Goal: Communication & Community: Answer question/provide support

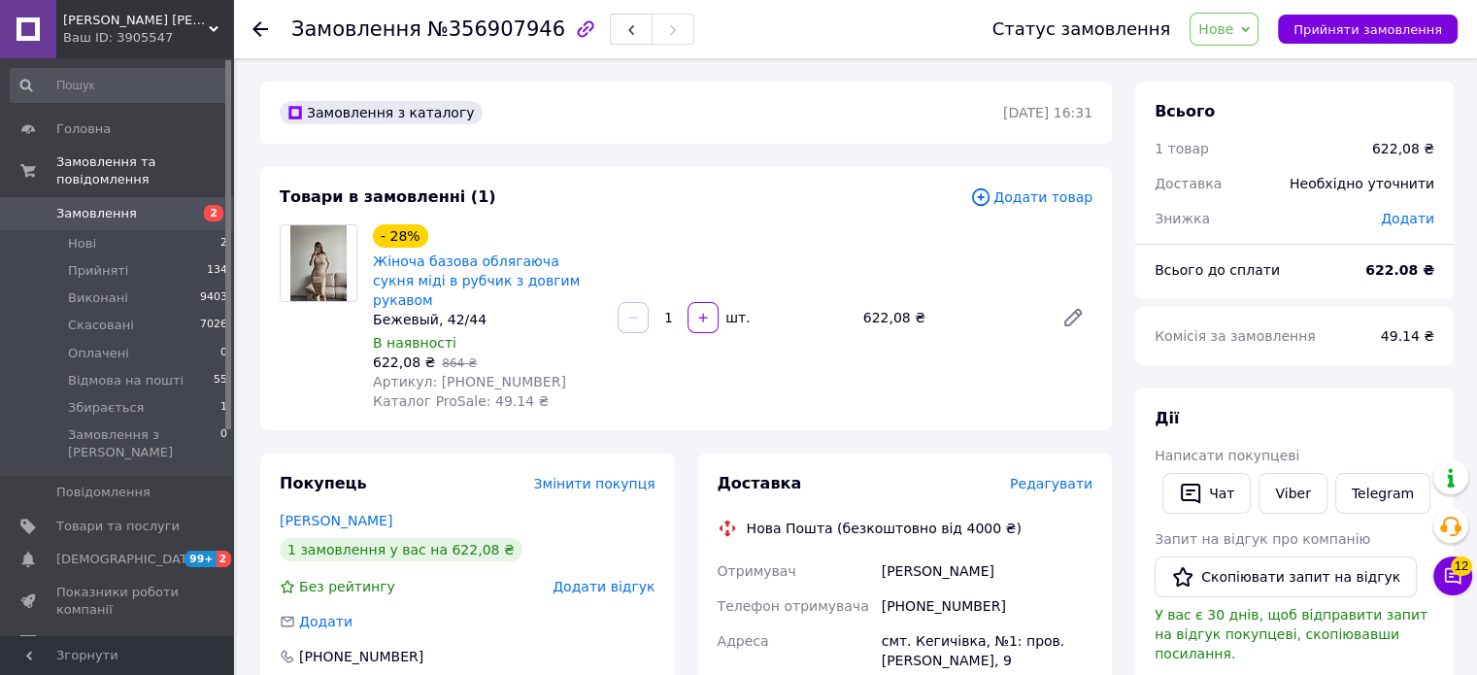
click at [438, 310] on div "Бежевый, 42/44" at bounding box center [487, 319] width 229 height 19
copy div "Бежевый, 42/44"
click at [326, 513] on link "Федченко Евгения" at bounding box center [336, 521] width 113 height 16
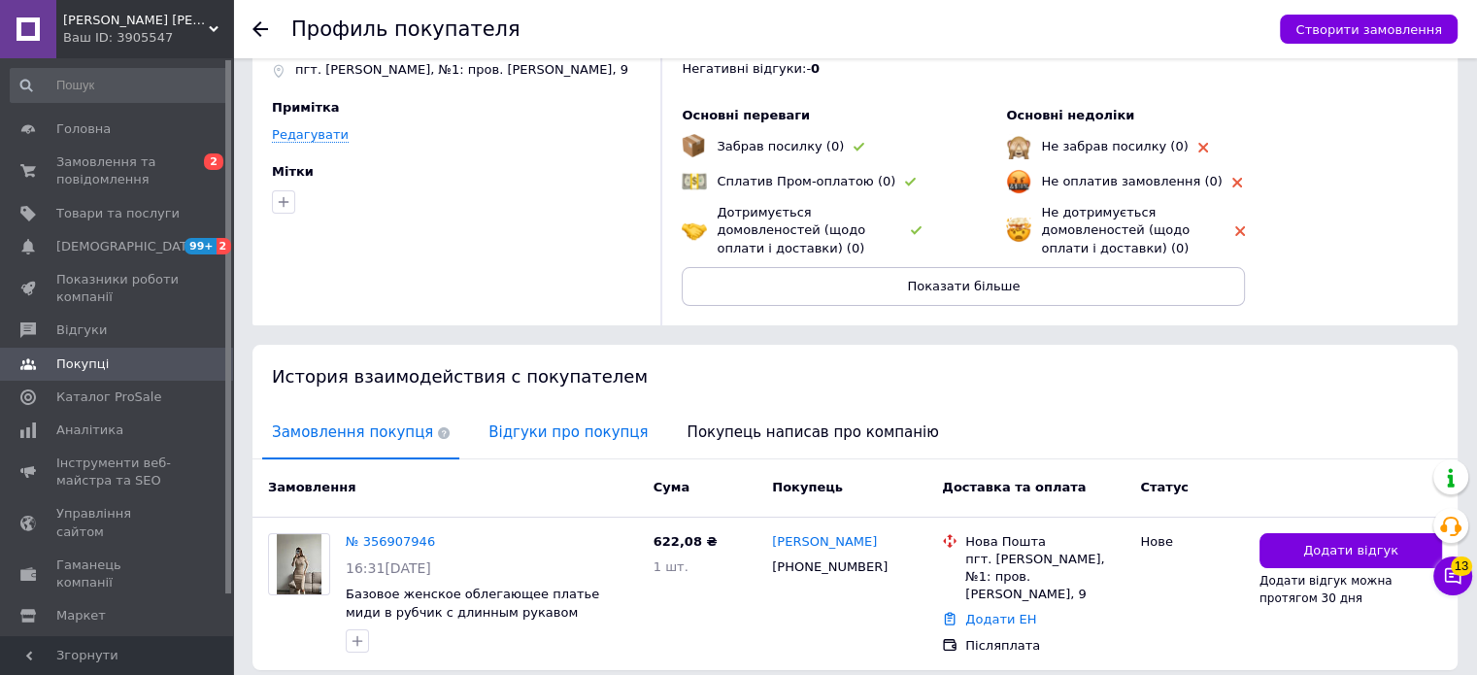
click at [585, 436] on span "Відгуки про покупця" at bounding box center [568, 433] width 179 height 50
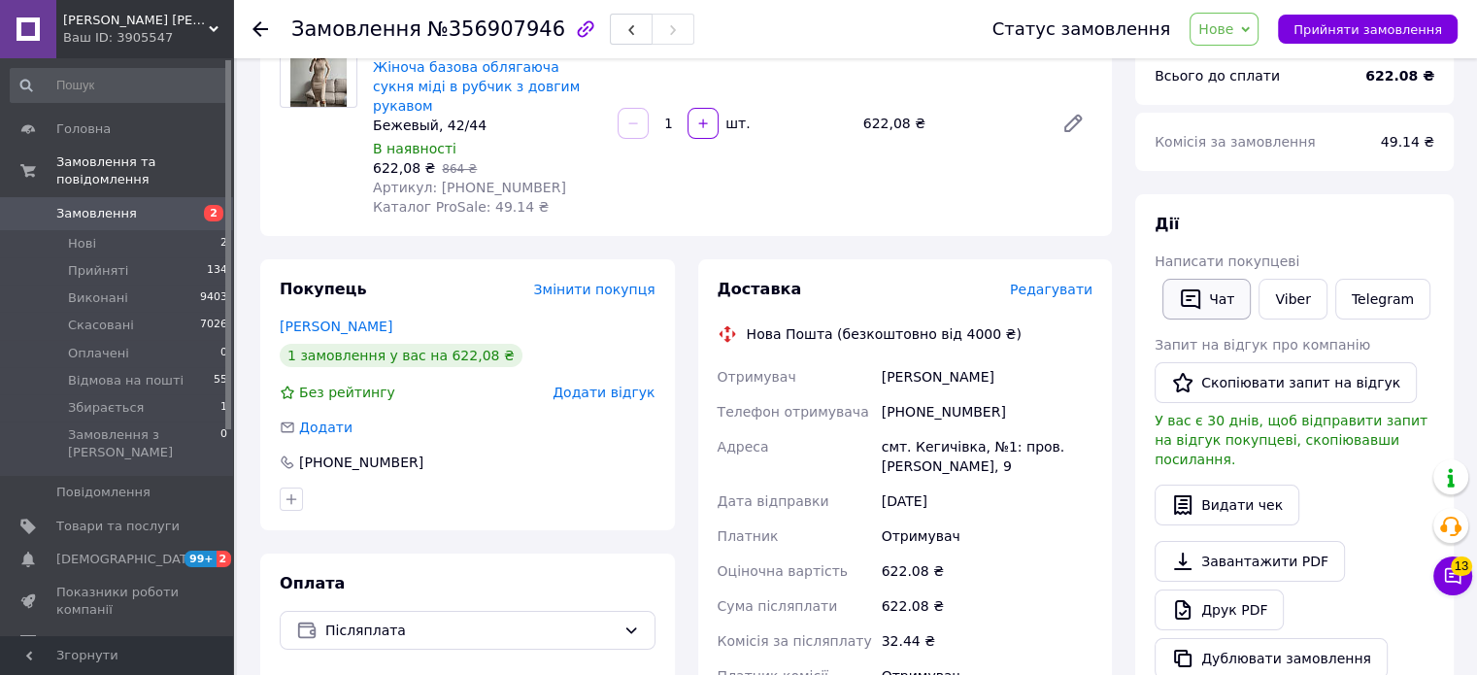
click at [1229, 286] on button "Чат" at bounding box center [1206, 299] width 88 height 41
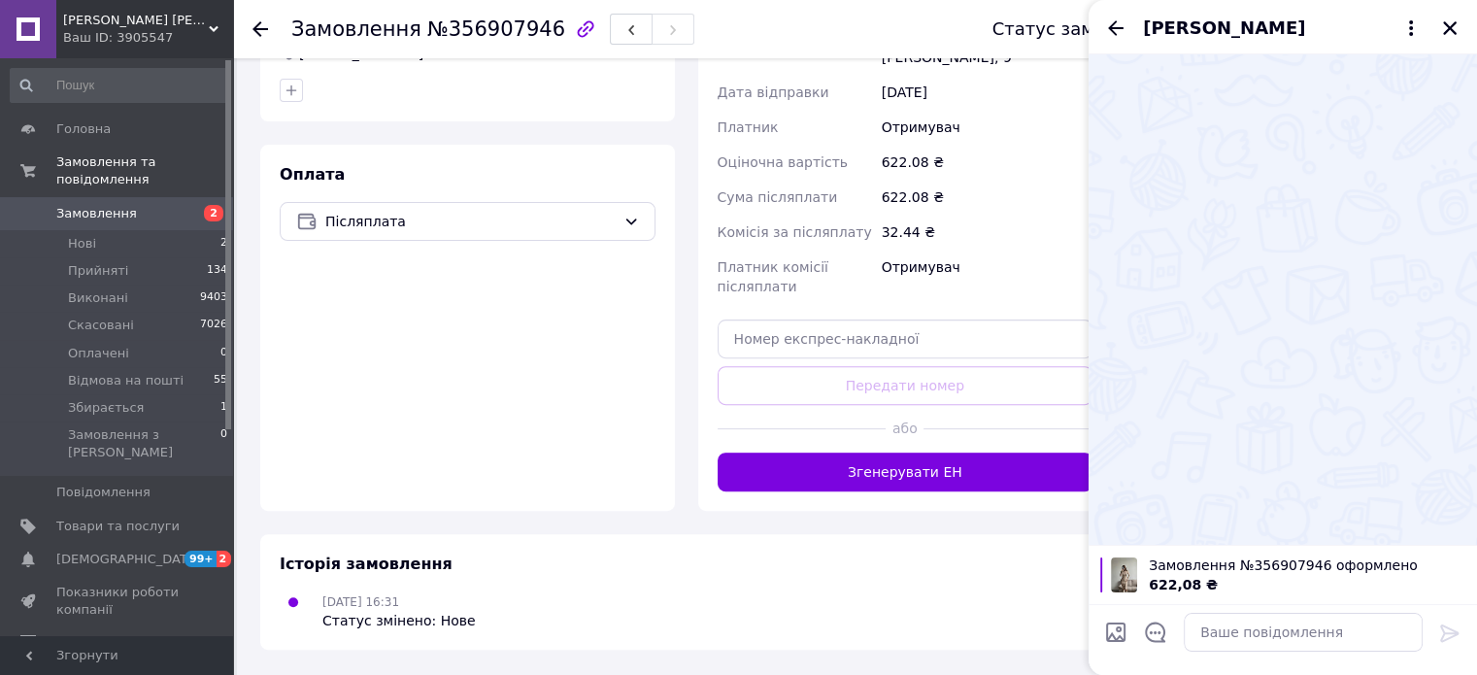
scroll to position [669, 0]
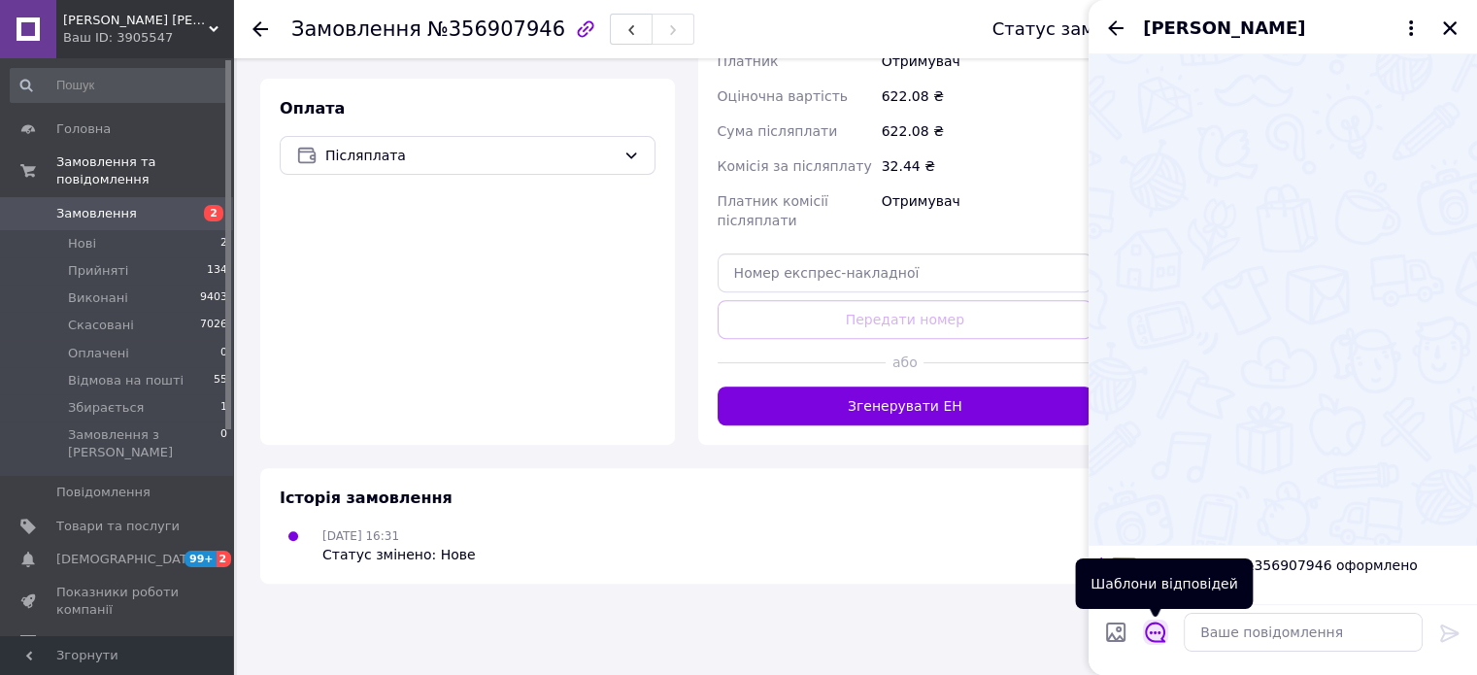
click at [1160, 639] on icon "Відкрити шаблони відповідей" at bounding box center [1155, 632] width 20 height 20
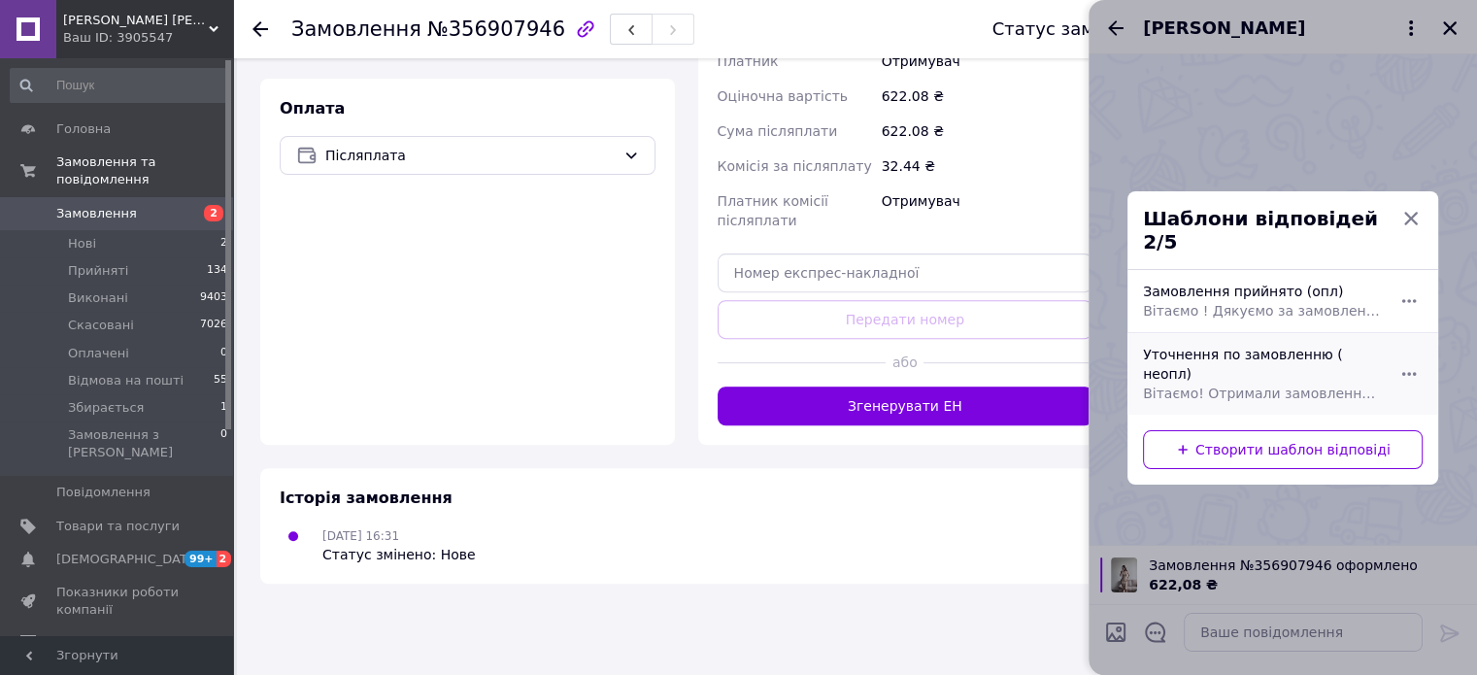
click at [1269, 384] on span "Вітаємо! Отримали замовлення на бежеву куртку, р. 42/46 Все вірно?" at bounding box center [1261, 393] width 237 height 19
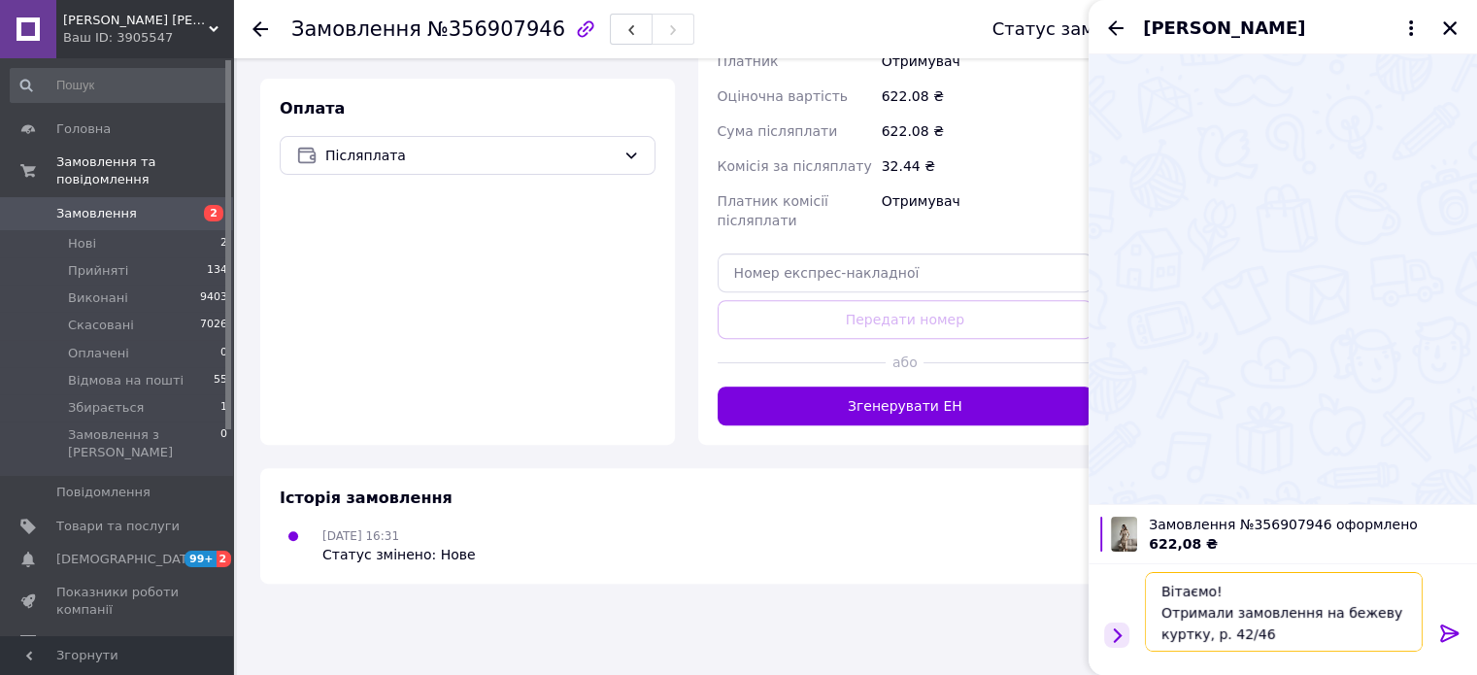
drag, startPoint x: 1201, startPoint y: 635, endPoint x: 1116, endPoint y: 636, distance: 85.5
click at [1116, 635] on div "Вітаємо! Отримали замовлення на бежеву куртку, р. 42/46 Все вірно? Вітаємо! Отр…" at bounding box center [1282, 611] width 373 height 95
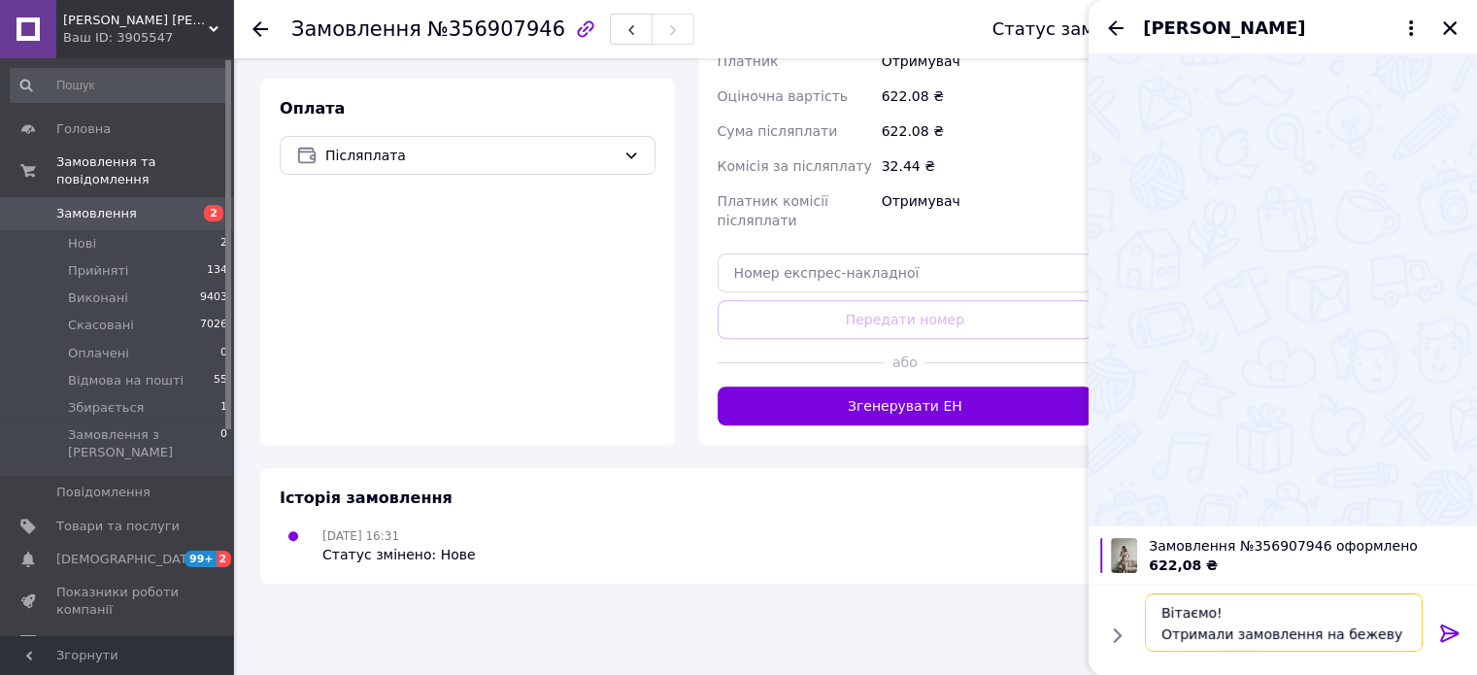
scroll to position [13, 0]
drag, startPoint x: 1255, startPoint y: 640, endPoint x: 1274, endPoint y: 642, distance: 19.5
click at [1274, 642] on textarea "Вітаємо! Отримали замовлення на бежеву сукню, р. 42/46 Все вірно?" at bounding box center [1284, 622] width 278 height 58
type textarea "Вітаємо! Отримали замовлення на бежеву сукню, р. 42/44 Все вірно?"
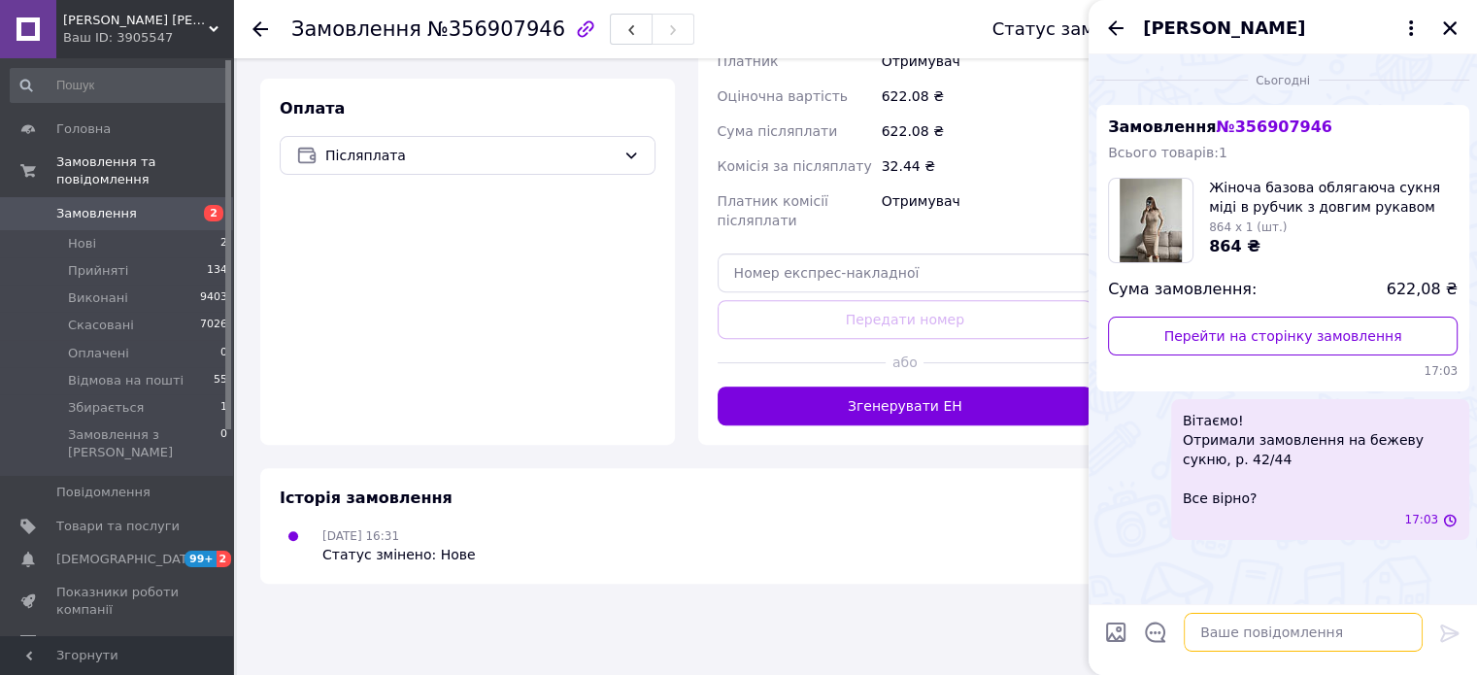
scroll to position [0, 0]
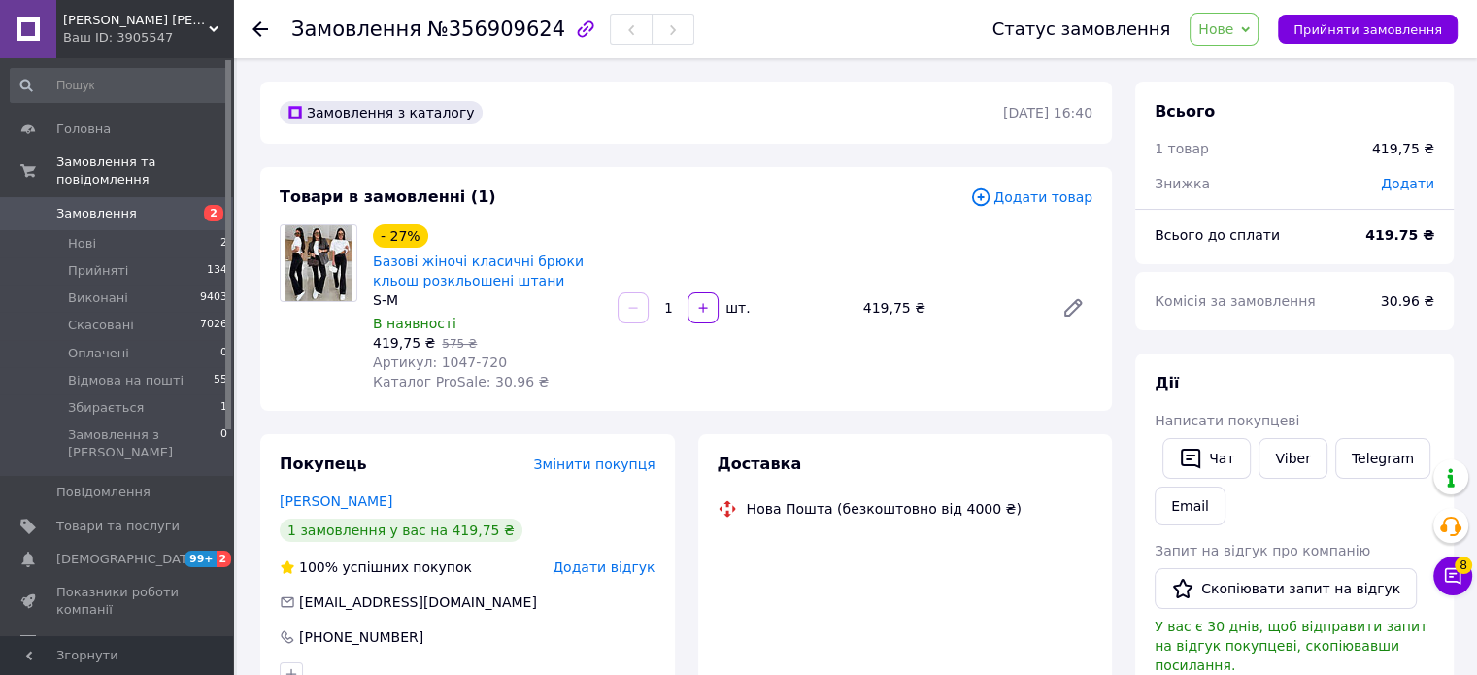
click at [384, 303] on div "S-M" at bounding box center [487, 299] width 229 height 19
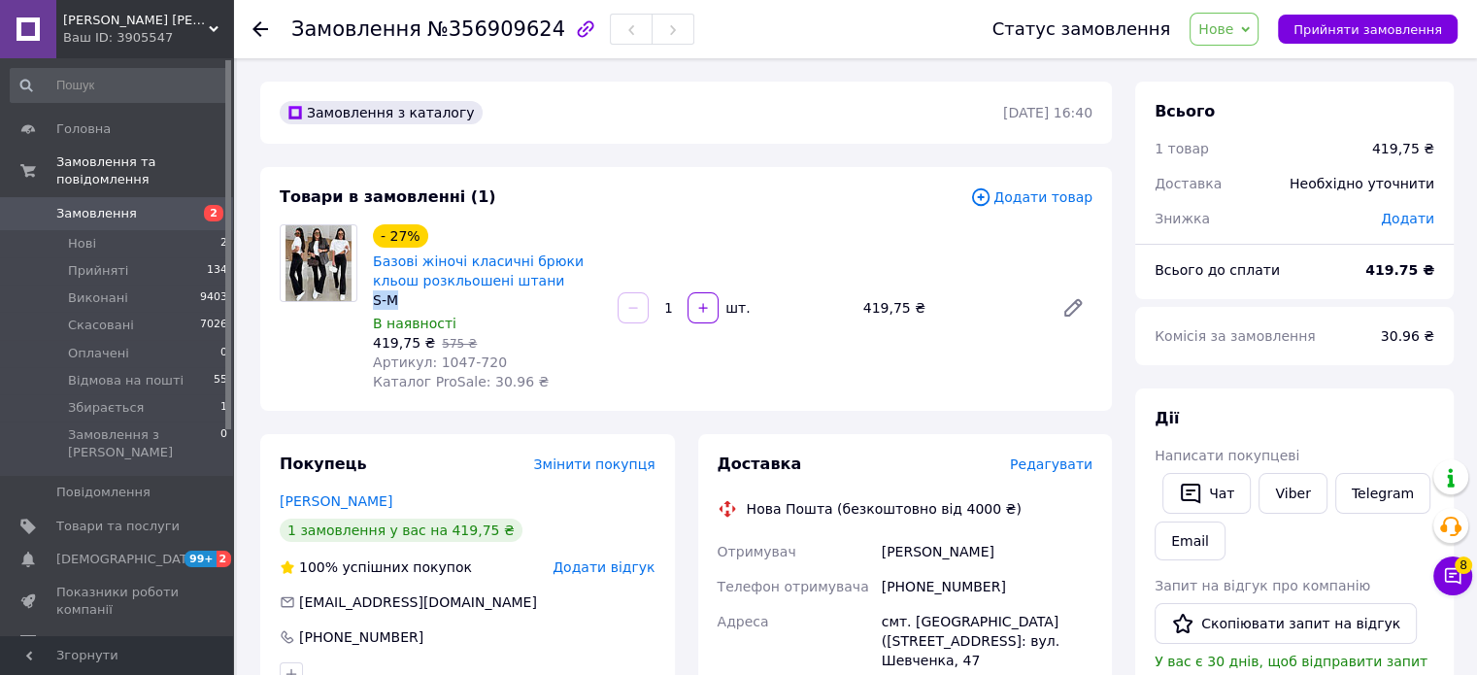
copy div "S-M"
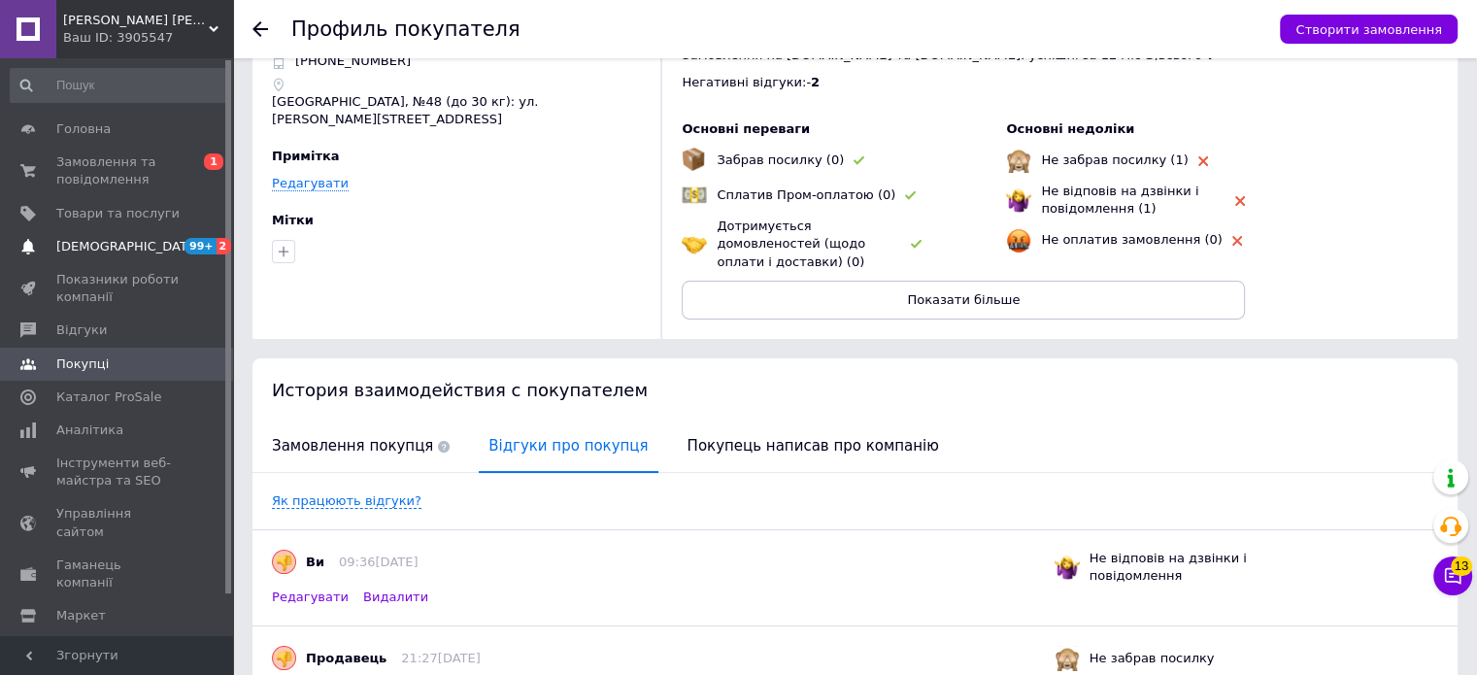
drag, startPoint x: 0, startPoint y: 0, endPoint x: 117, endPoint y: 244, distance: 270.1
click at [117, 244] on span "[DEMOGRAPHIC_DATA]" at bounding box center [128, 246] width 144 height 17
